Goal: Information Seeking & Learning: Learn about a topic

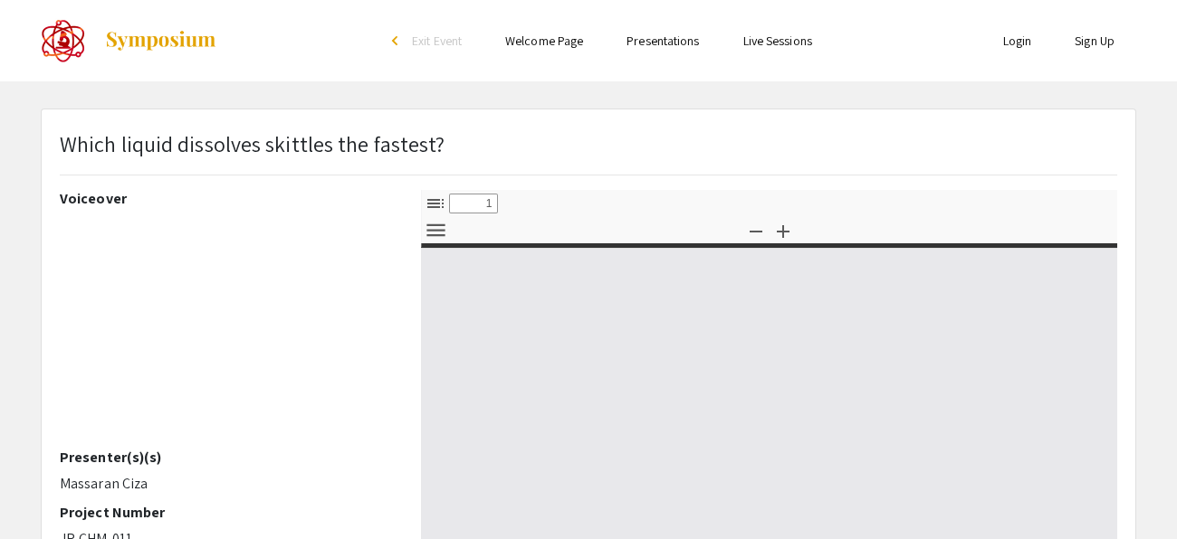
select select "custom"
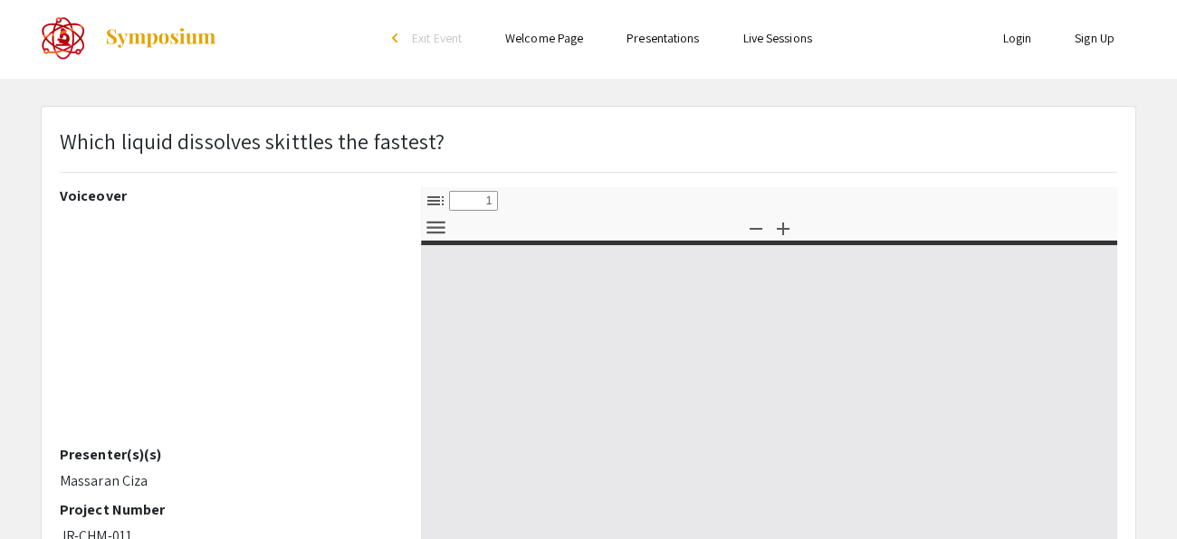
type input "0"
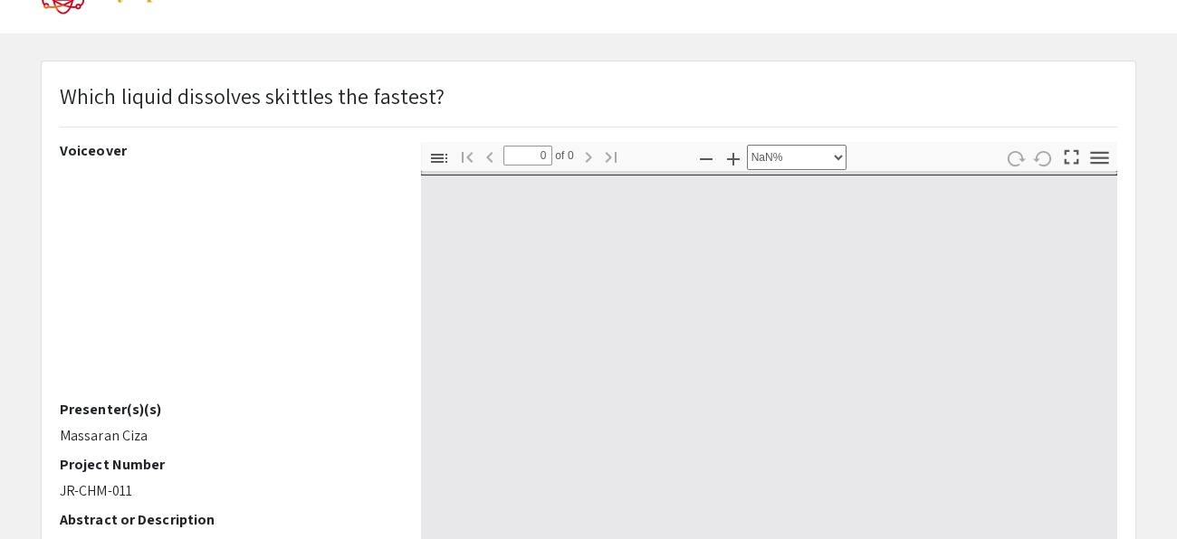
select select "auto"
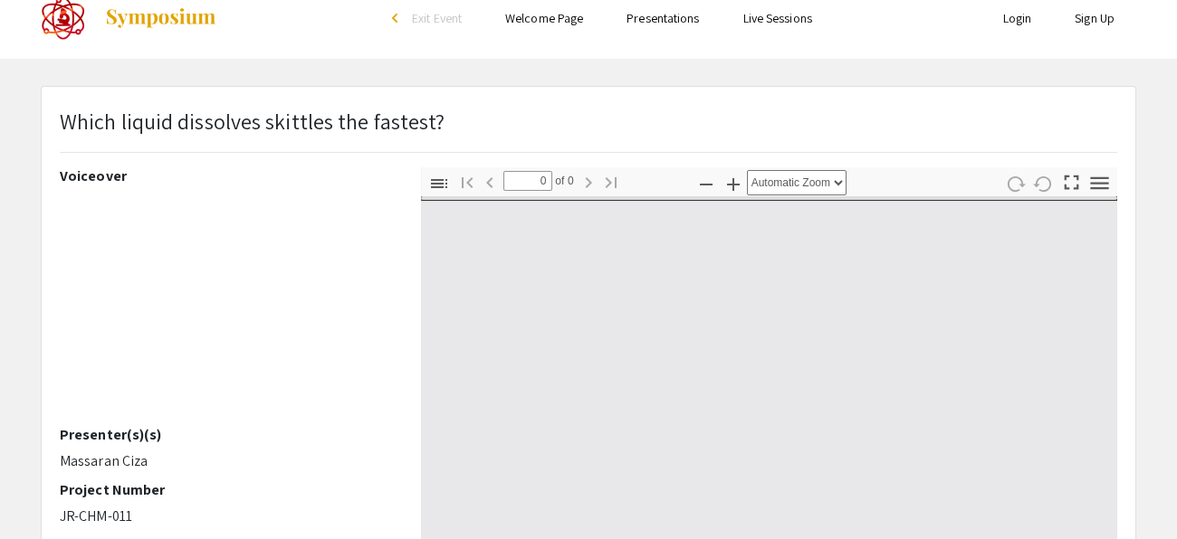
type input "1"
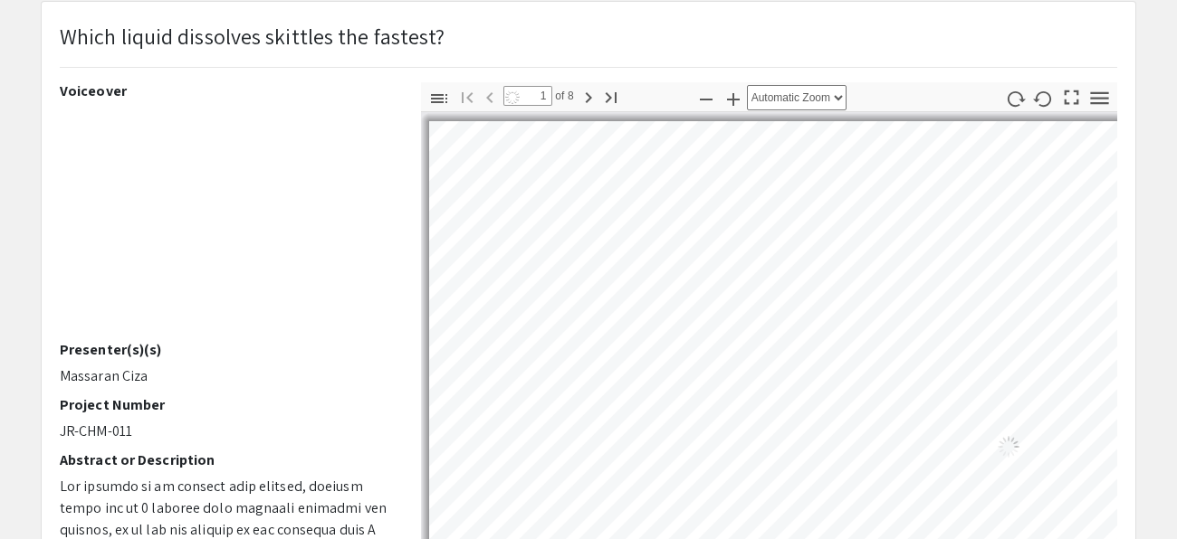
select select "auto"
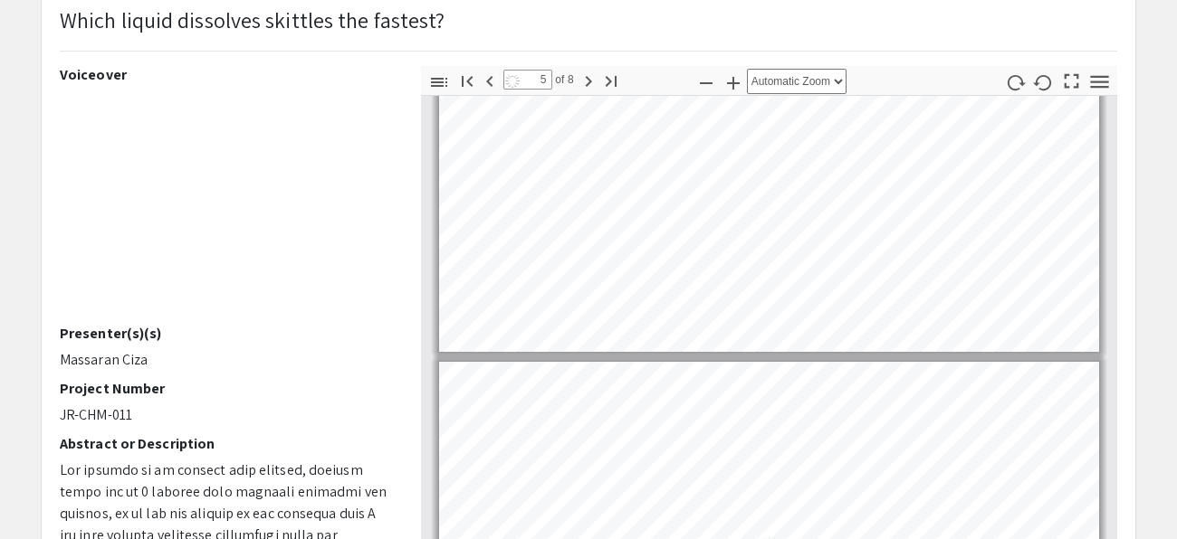
scroll to position [1551, 0]
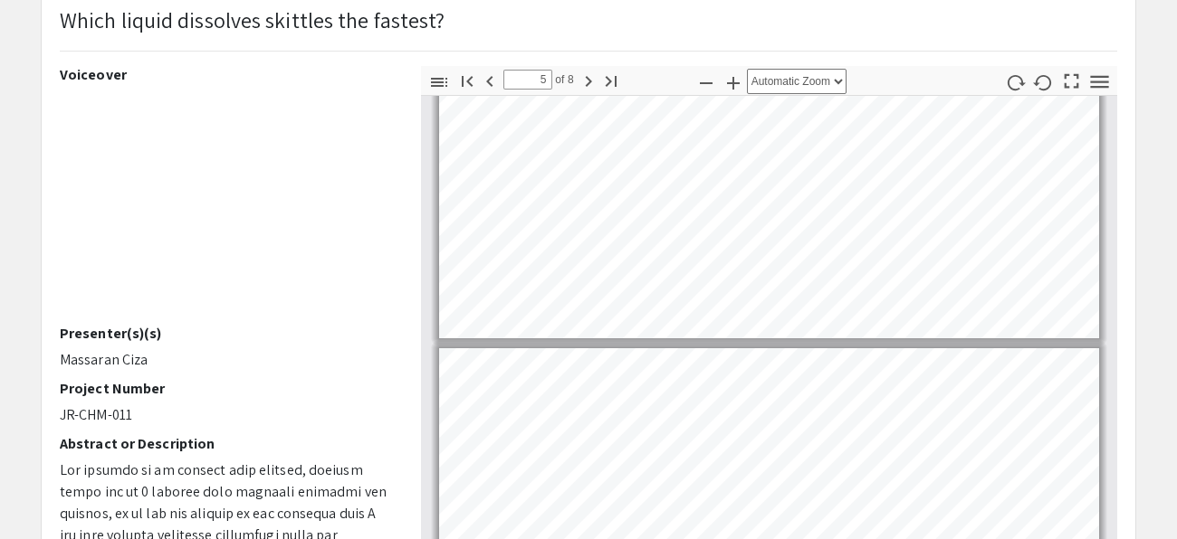
type input "4"
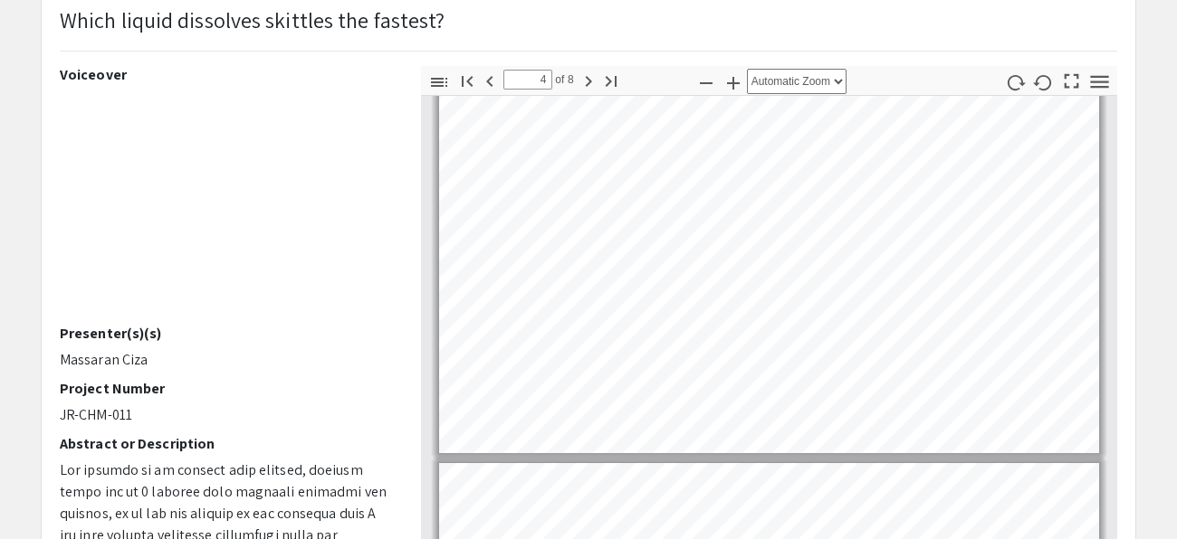
scroll to position [1165, 0]
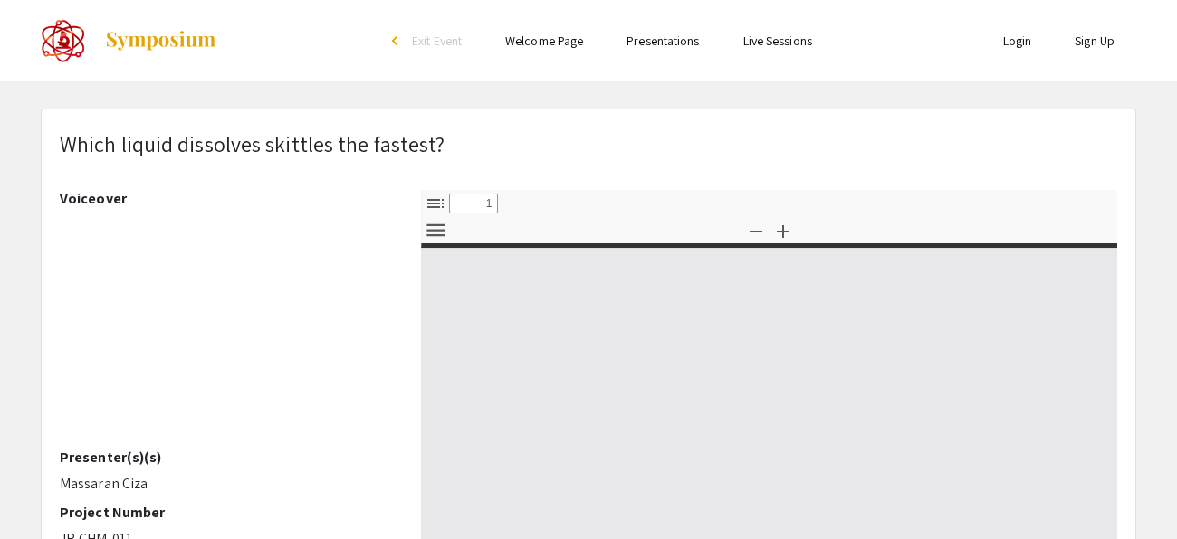
select select "custom"
type input "0"
select select "custom"
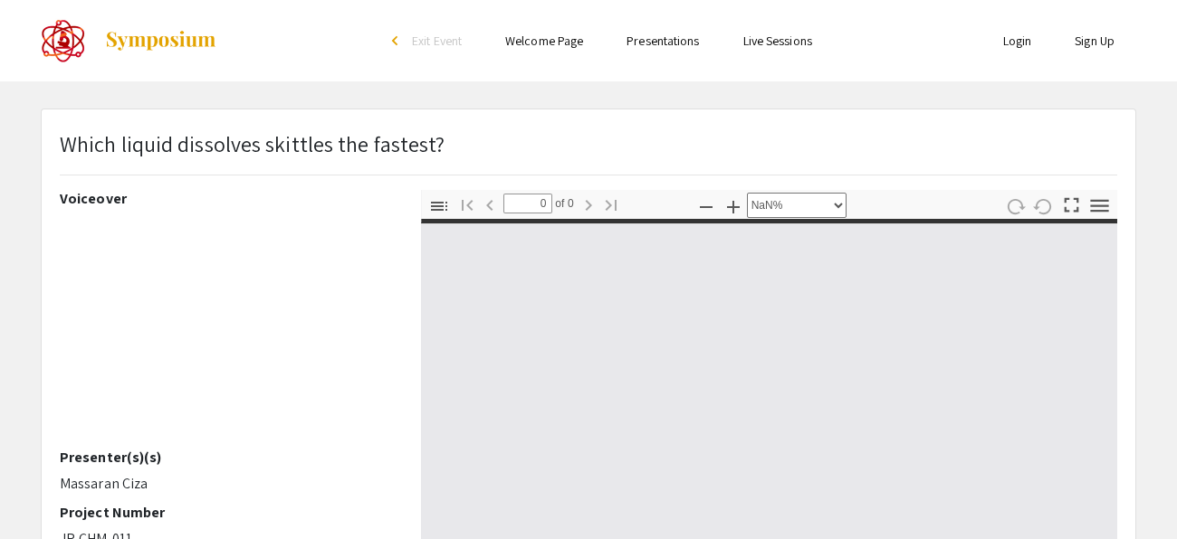
click at [393, 41] on div "arrow_back_ios" at bounding box center [397, 40] width 11 height 11
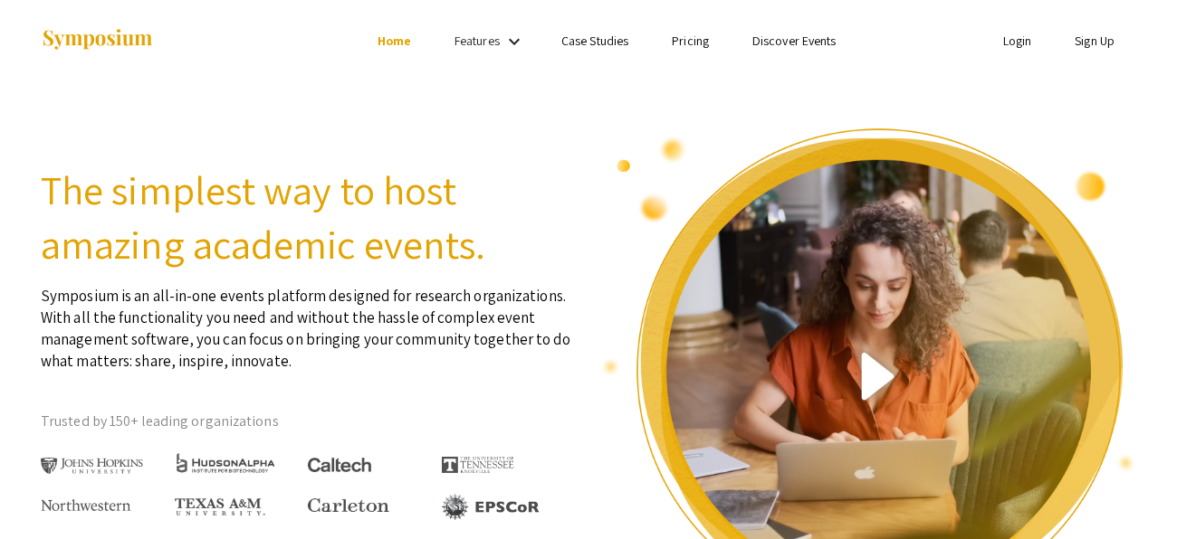
click at [776, 42] on link "Discover Events" at bounding box center [794, 41] width 84 height 16
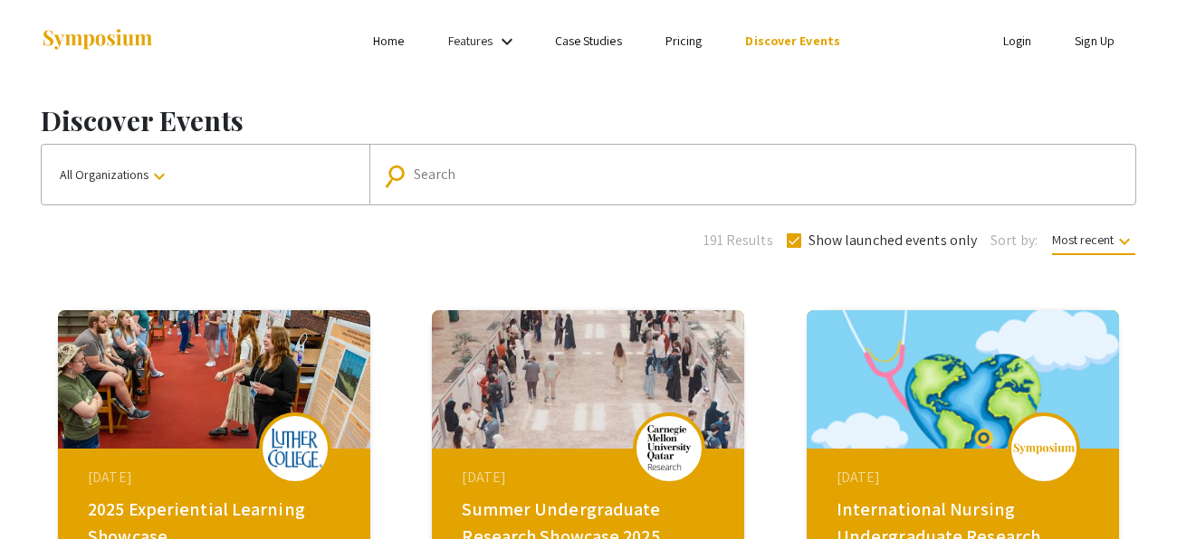
click at [426, 171] on input "Search" at bounding box center [762, 175] width 697 height 16
type input "science projects"
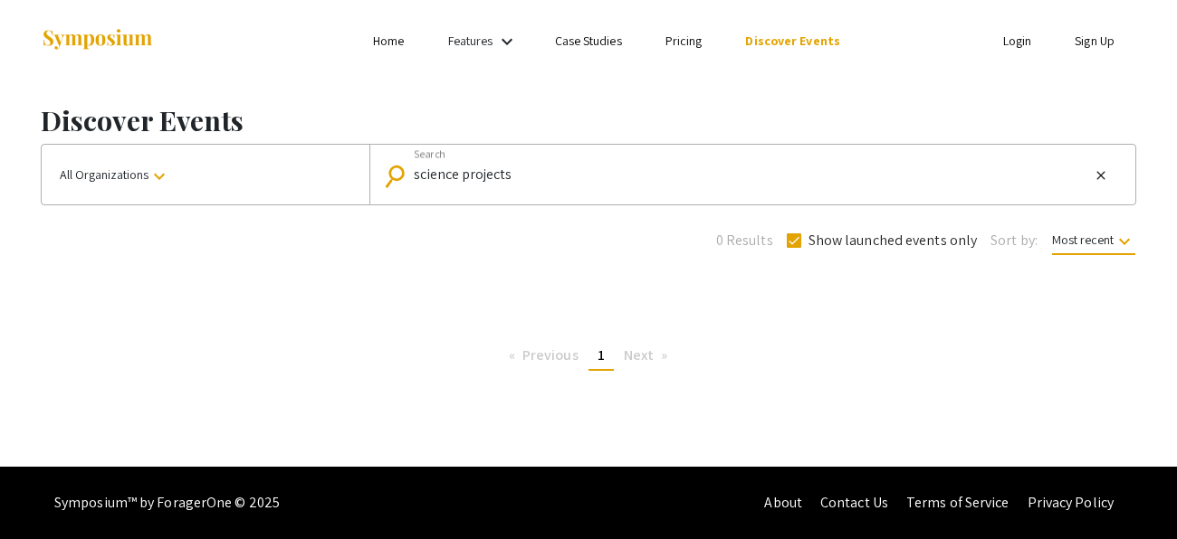
click at [631, 357] on span "Next page" at bounding box center [639, 355] width 30 height 19
